Goal: Task Accomplishment & Management: Complete application form

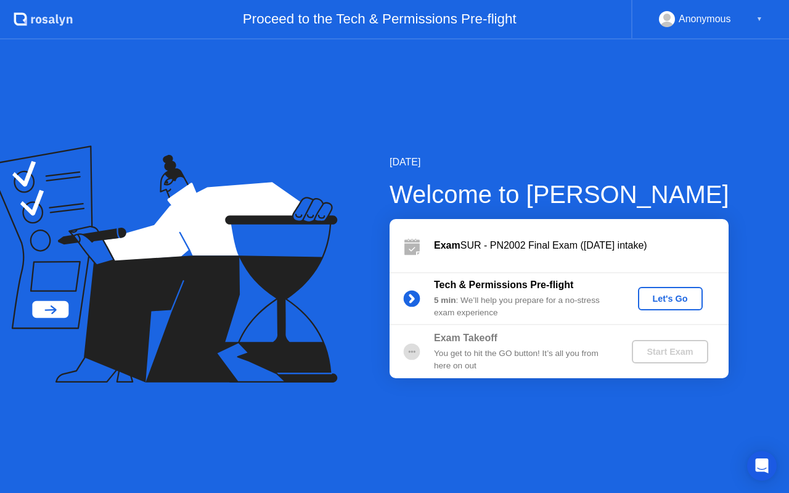
click at [683, 302] on div "Let's Go" at bounding box center [670, 299] width 55 height 10
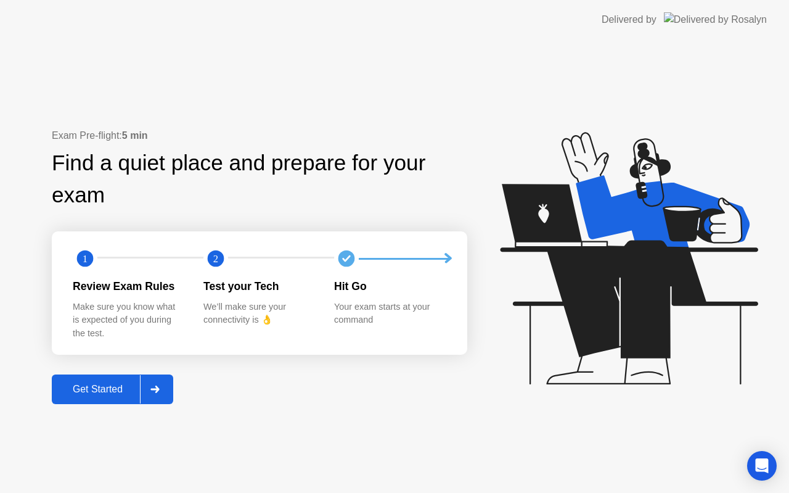
click at [97, 379] on button "Get Started" at bounding box center [112, 389] width 121 height 30
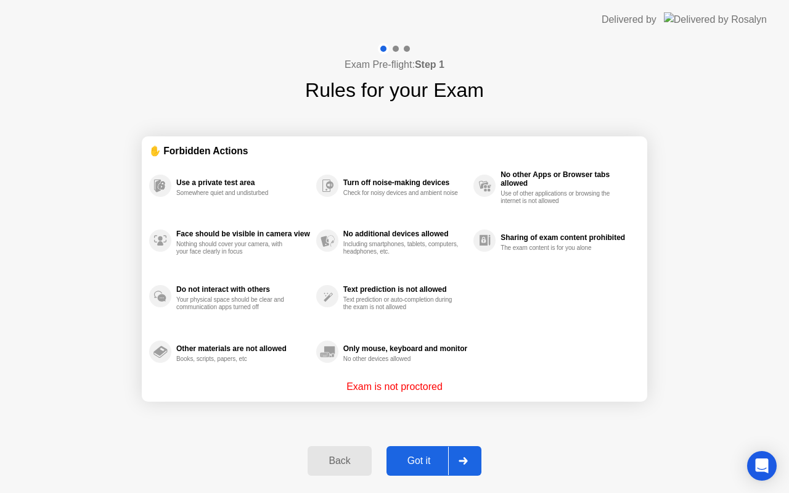
click at [411, 459] on div "Got it" at bounding box center [419, 460] width 58 height 11
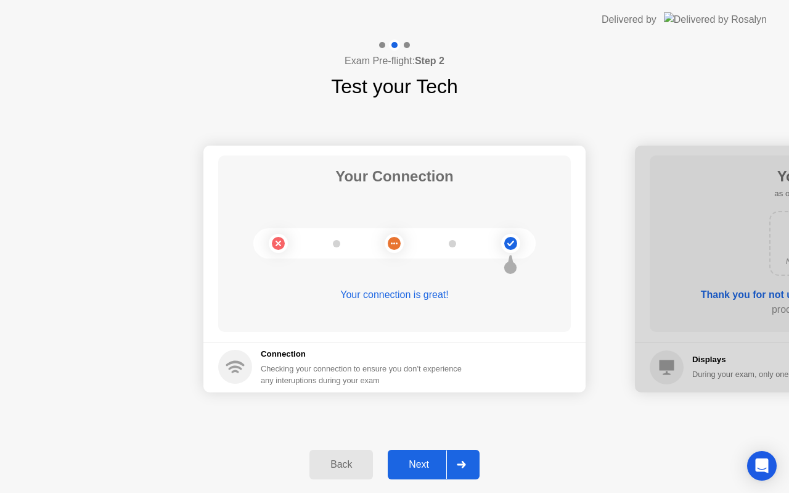
click at [463, 464] on icon at bounding box center [461, 464] width 9 height 7
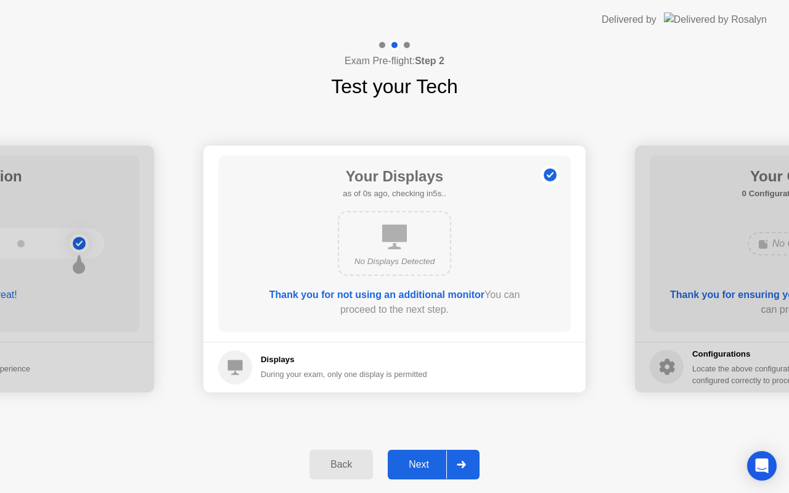
click at [463, 464] on icon at bounding box center [461, 464] width 9 height 7
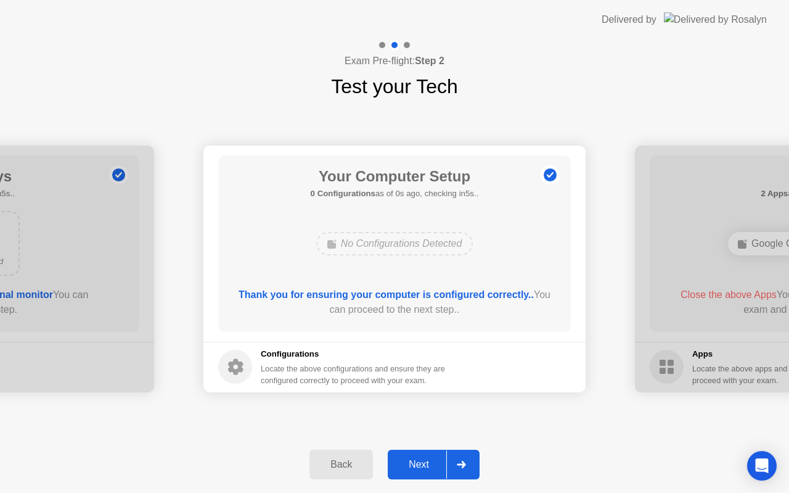
click at [463, 464] on icon at bounding box center [461, 464] width 9 height 7
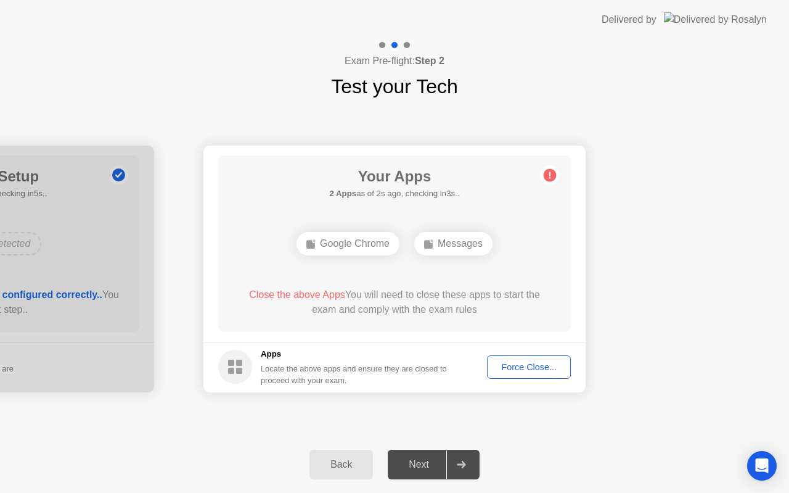
click at [501, 363] on div "Force Close..." at bounding box center [528, 367] width 75 height 10
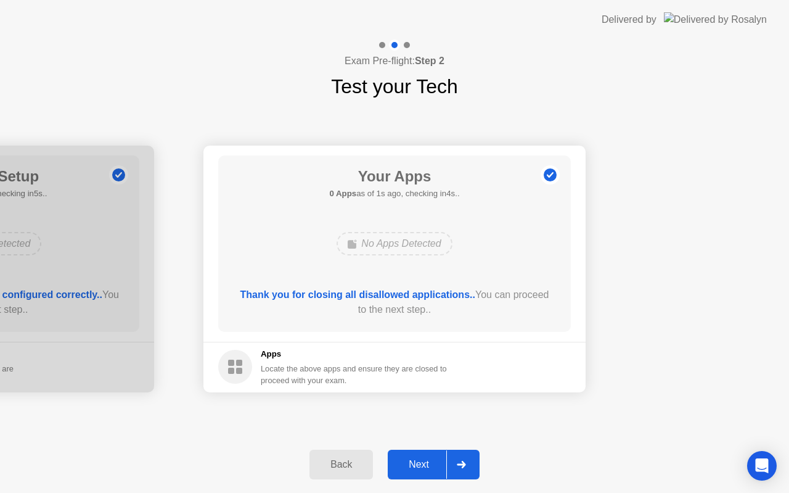
click at [416, 465] on div "Next" at bounding box center [419, 464] width 55 height 11
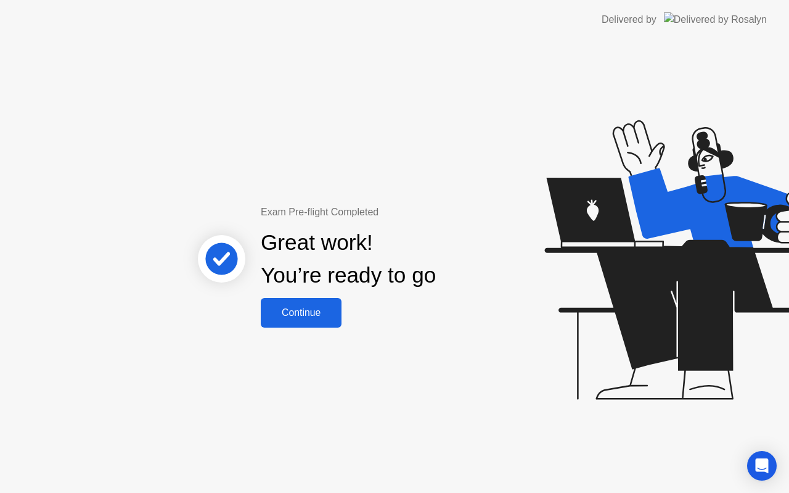
click at [326, 315] on div "Continue" at bounding box center [301, 312] width 73 height 11
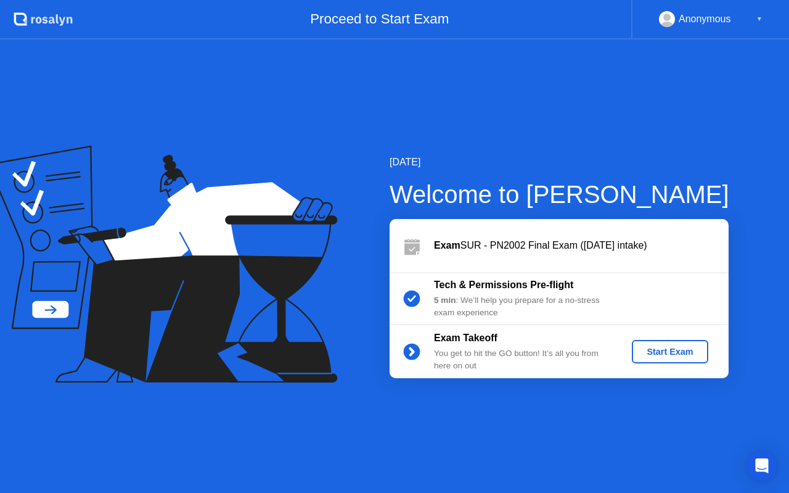
click at [656, 355] on div "Start Exam" at bounding box center [670, 352] width 66 height 10
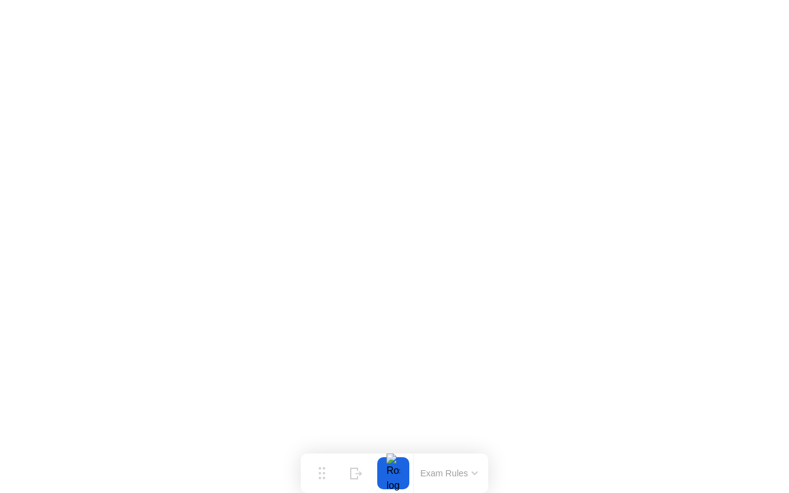
click at [477, 473] on icon at bounding box center [474, 473] width 5 height 2
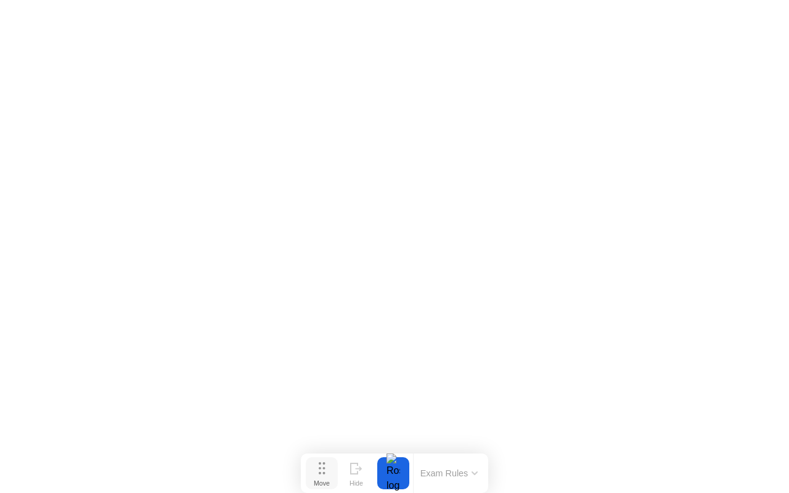
drag, startPoint x: 429, startPoint y: 456, endPoint x: 329, endPoint y: 457, distance: 99.9
click at [329, 458] on div "Move Hide Exam Rules" at bounding box center [394, 472] width 187 height 39
click at [354, 471] on icon at bounding box center [356, 468] width 12 height 12
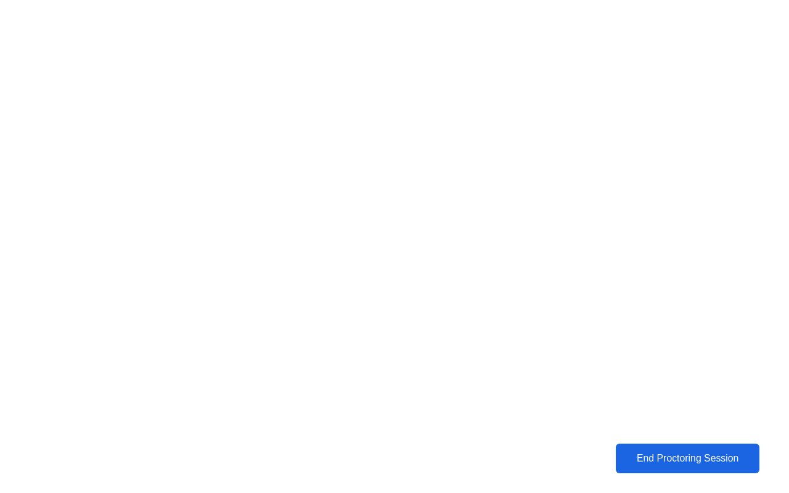
click at [662, 462] on div "End Proctoring Session" at bounding box center [687, 458] width 144 height 12
